Goal: Task Accomplishment & Management: Use online tool/utility

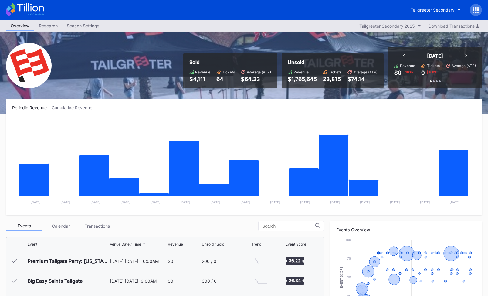
scroll to position [142, 0]
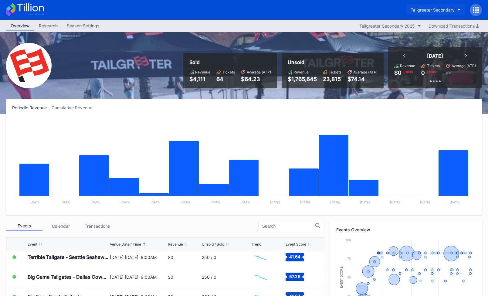
click at [424, 12] on div "Tailgreeter Secondary" at bounding box center [433, 9] width 44 height 5
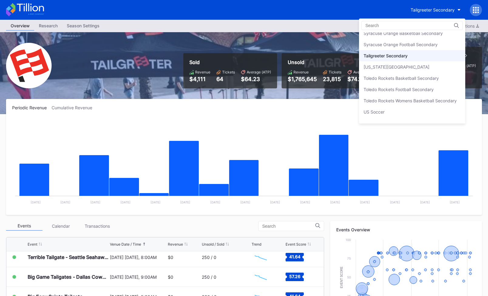
click at [391, 27] on input at bounding box center [392, 25] width 53 height 5
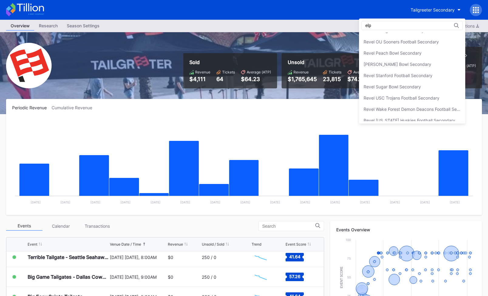
scroll to position [0, 0]
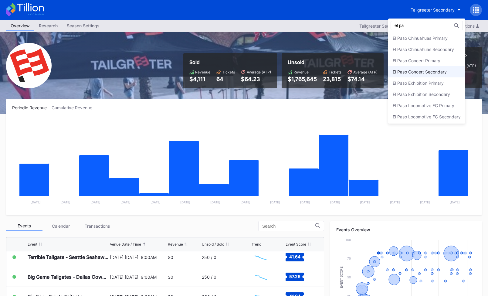
type input "el pa"
click at [425, 75] on div "El Paso Concert Secondary" at bounding box center [426, 71] width 77 height 11
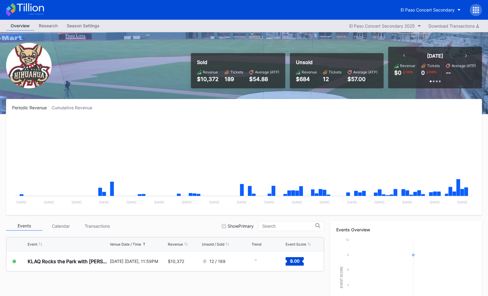
click at [474, 12] on icon at bounding box center [474, 13] width 2 height 2
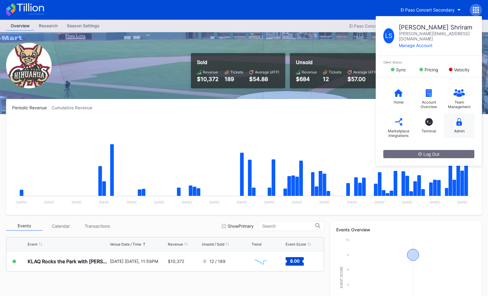
click at [454, 119] on div "Admin" at bounding box center [459, 126] width 30 height 24
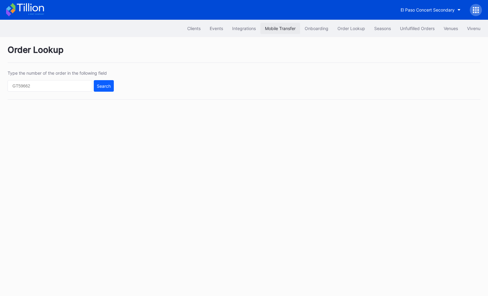
click at [273, 29] on div "Mobile Transfer" at bounding box center [280, 28] width 31 height 5
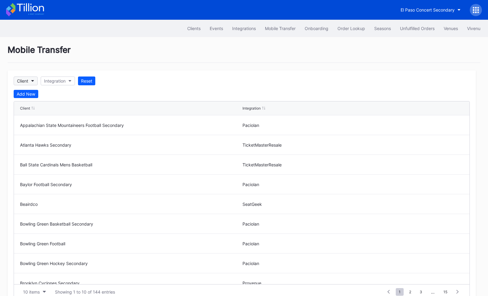
click at [32, 78] on button "Client" at bounding box center [26, 81] width 24 height 9
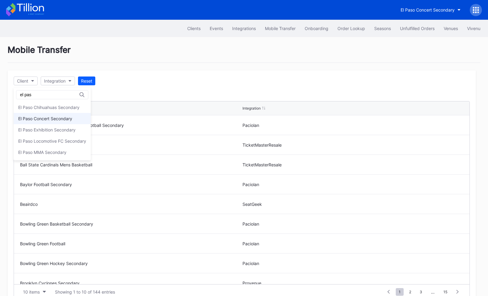
type input "el pas"
click at [40, 120] on div "El Paso Concert Secondary" at bounding box center [45, 118] width 54 height 5
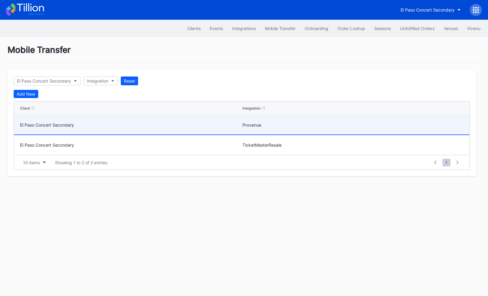
click at [179, 122] on div "El Paso Concert Secondary" at bounding box center [130, 124] width 221 height 5
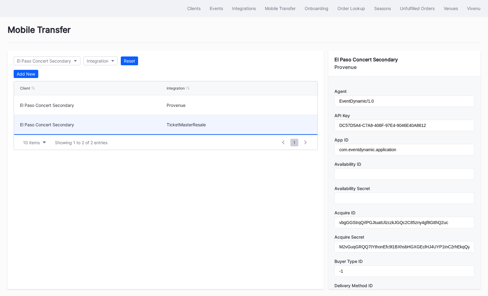
click at [242, 126] on div "TicketMasterResale" at bounding box center [239, 124] width 145 height 19
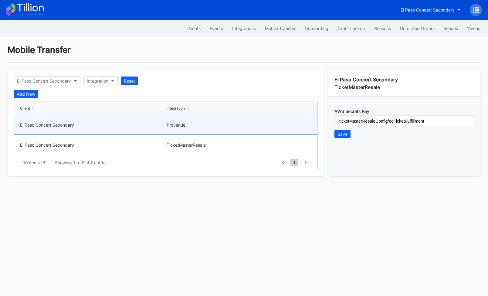
click at [230, 128] on div "Provenue" at bounding box center [239, 124] width 145 height 19
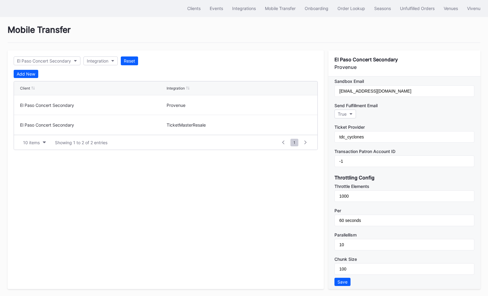
scroll to position [376, 0]
